Goal: Information Seeking & Learning: Learn about a topic

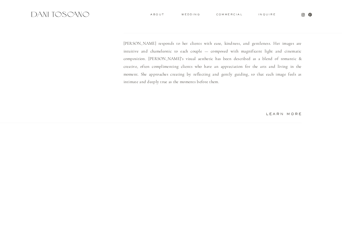
scroll to position [485, 0]
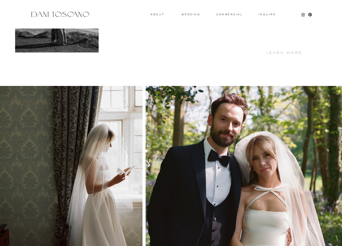
click at [287, 53] on h2 "Learn More" at bounding box center [277, 52] width 50 height 3
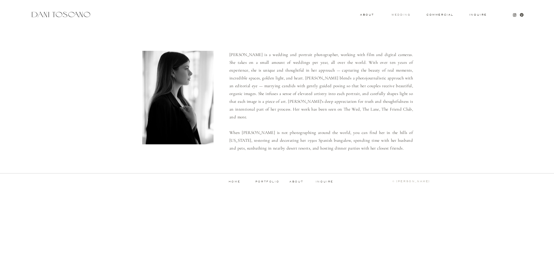
click at [346, 14] on h3 "wedding" at bounding box center [400, 15] width 19 height 2
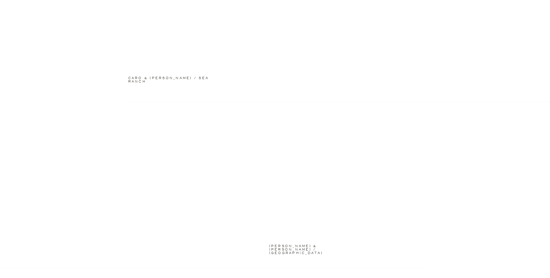
scroll to position [708, 0]
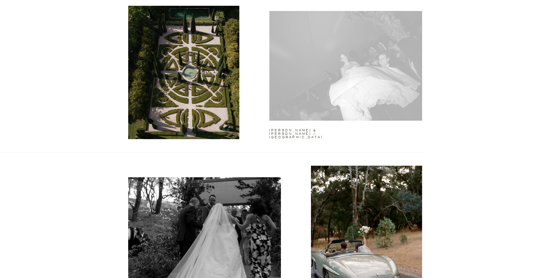
click at [377, 63] on div at bounding box center [345, 66] width 153 height 110
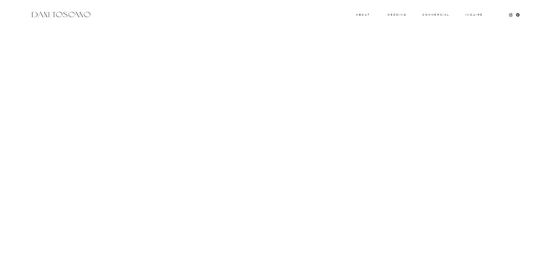
scroll to position [7935, 0]
